Goal: Browse casually

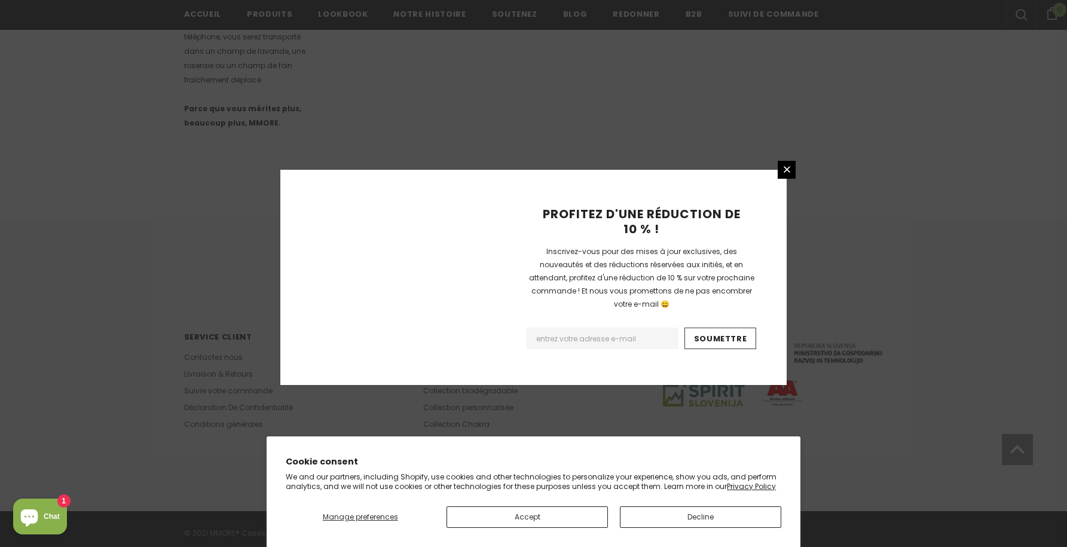
scroll to position [707, 0]
